Goal: Use online tool/utility: Utilize a website feature to perform a specific function

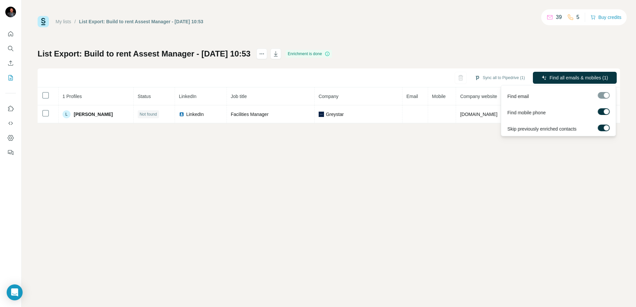
click at [567, 76] on span "Find all emails & mobiles (1)" at bounding box center [578, 77] width 59 height 7
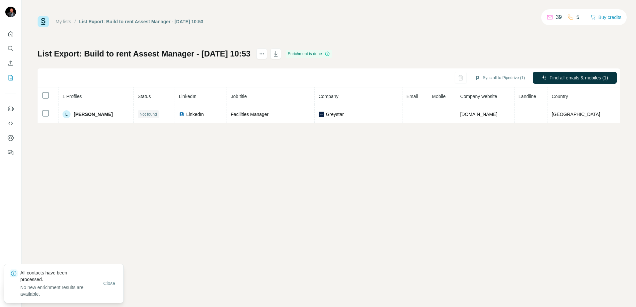
click at [481, 143] on div "My lists / List Export: Build to rent Assest Manager - [DATE] 10:53 39 5 Buy cr…" at bounding box center [329, 153] width 614 height 307
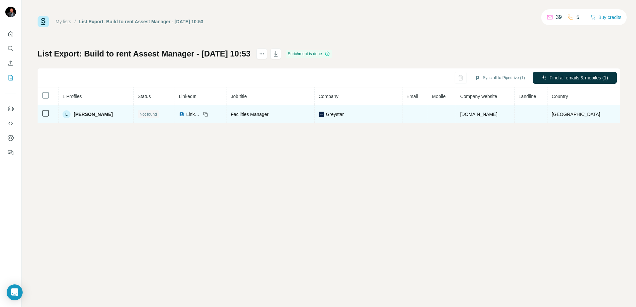
click at [428, 112] on td at bounding box center [442, 114] width 28 height 18
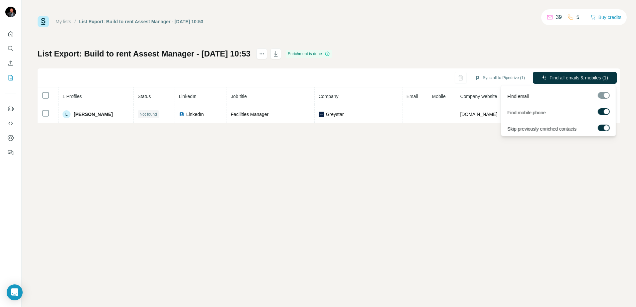
click at [605, 97] on div at bounding box center [603, 95] width 12 height 7
click at [604, 95] on div at bounding box center [603, 95] width 12 height 7
click at [603, 99] on div at bounding box center [603, 96] width 12 height 8
click at [565, 76] on span "Find all emails & mobiles (1)" at bounding box center [578, 77] width 59 height 7
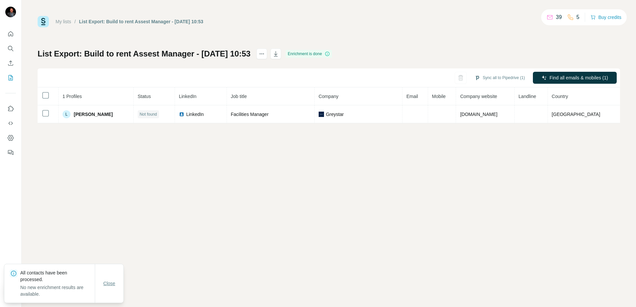
click at [111, 287] on span "Close" at bounding box center [109, 283] width 12 height 7
click at [66, 21] on link "My lists" at bounding box center [64, 21] width 16 height 5
